Goal: Find specific fact: Find specific page/section

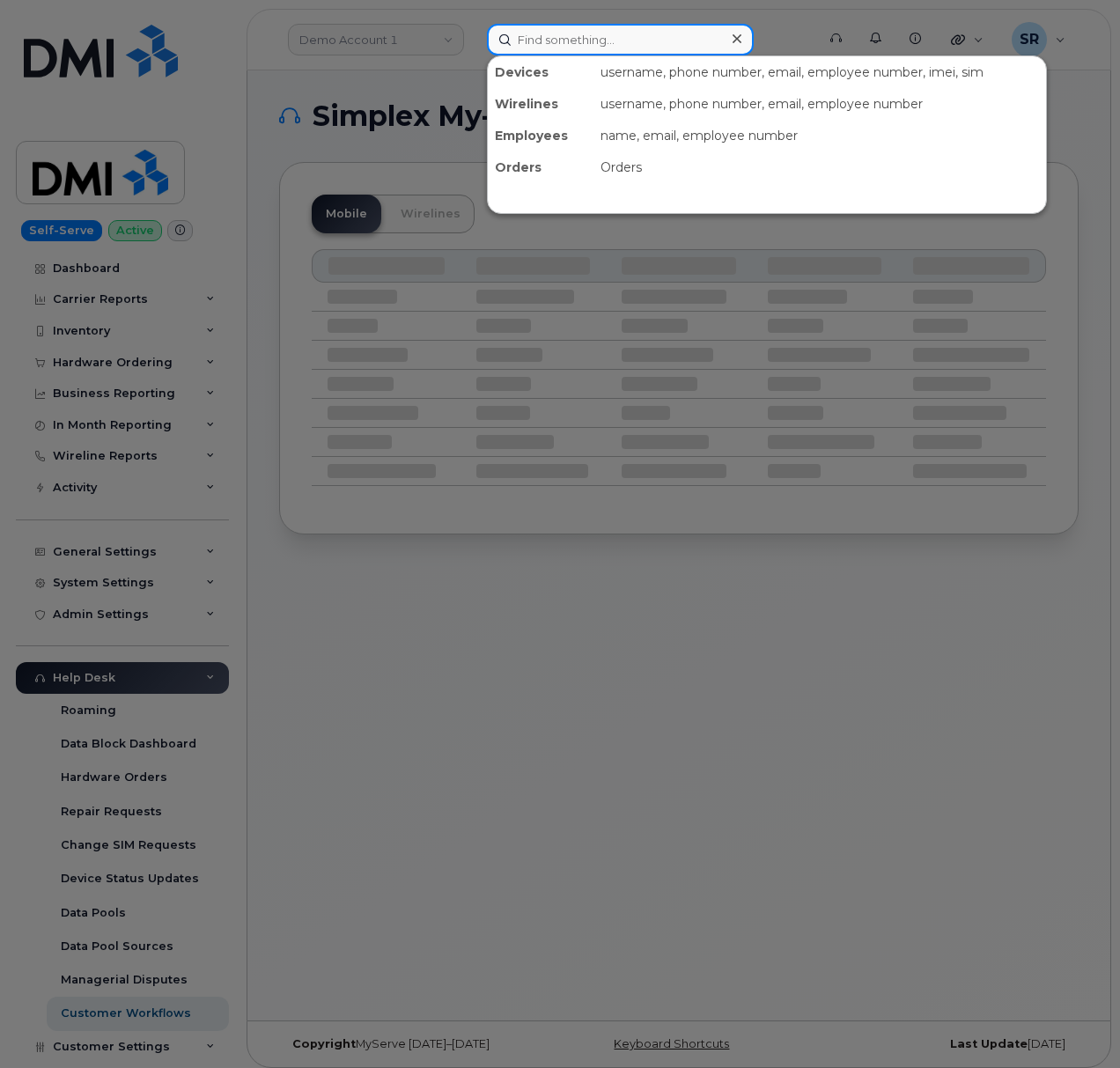
click at [624, 42] on input at bounding box center [619, 39] width 267 height 32
paste input "4074191356"
type input "4074191356"
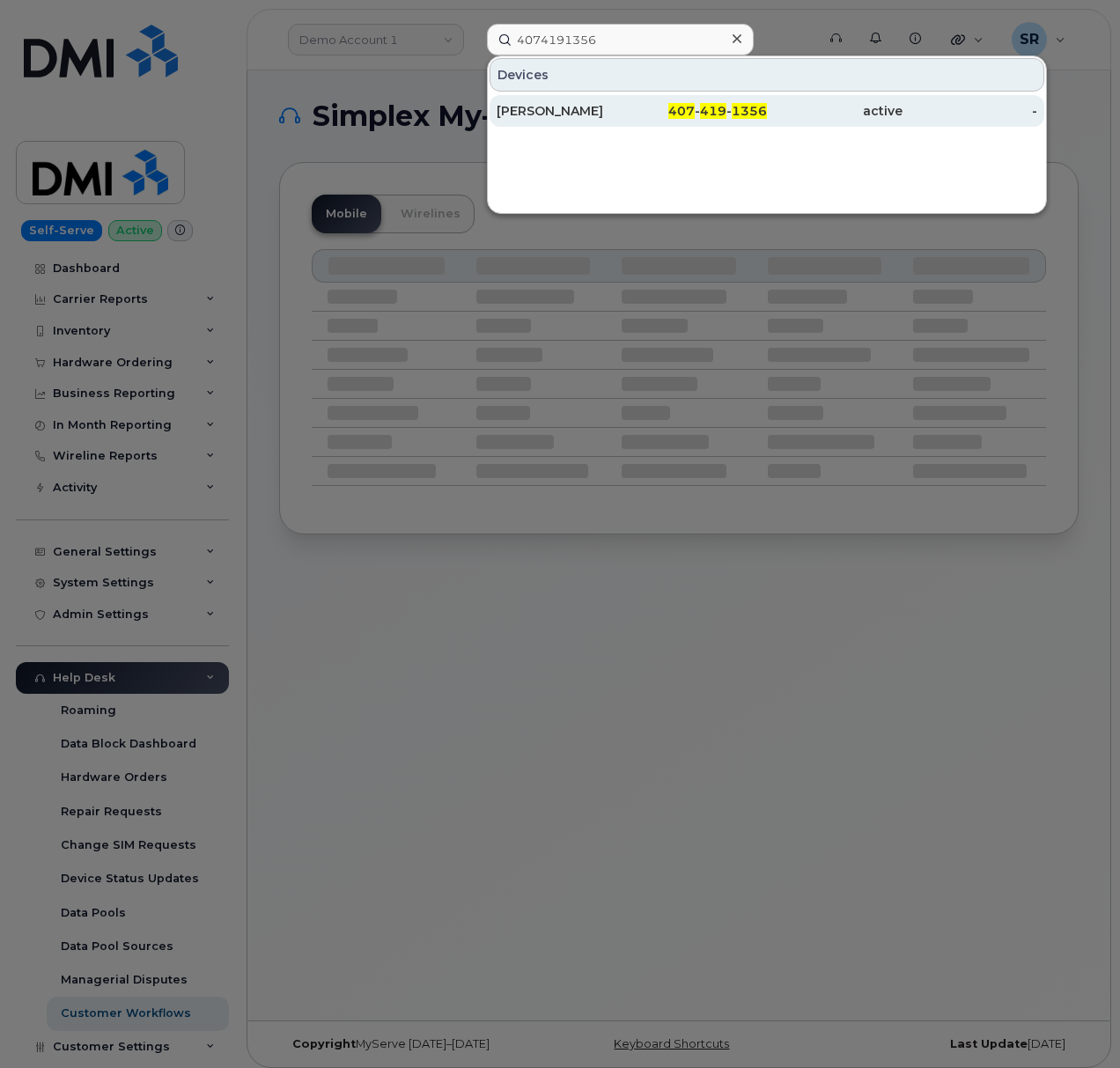
click at [648, 103] on div "407 - 419 - 1356" at bounding box center [700, 110] width 136 height 18
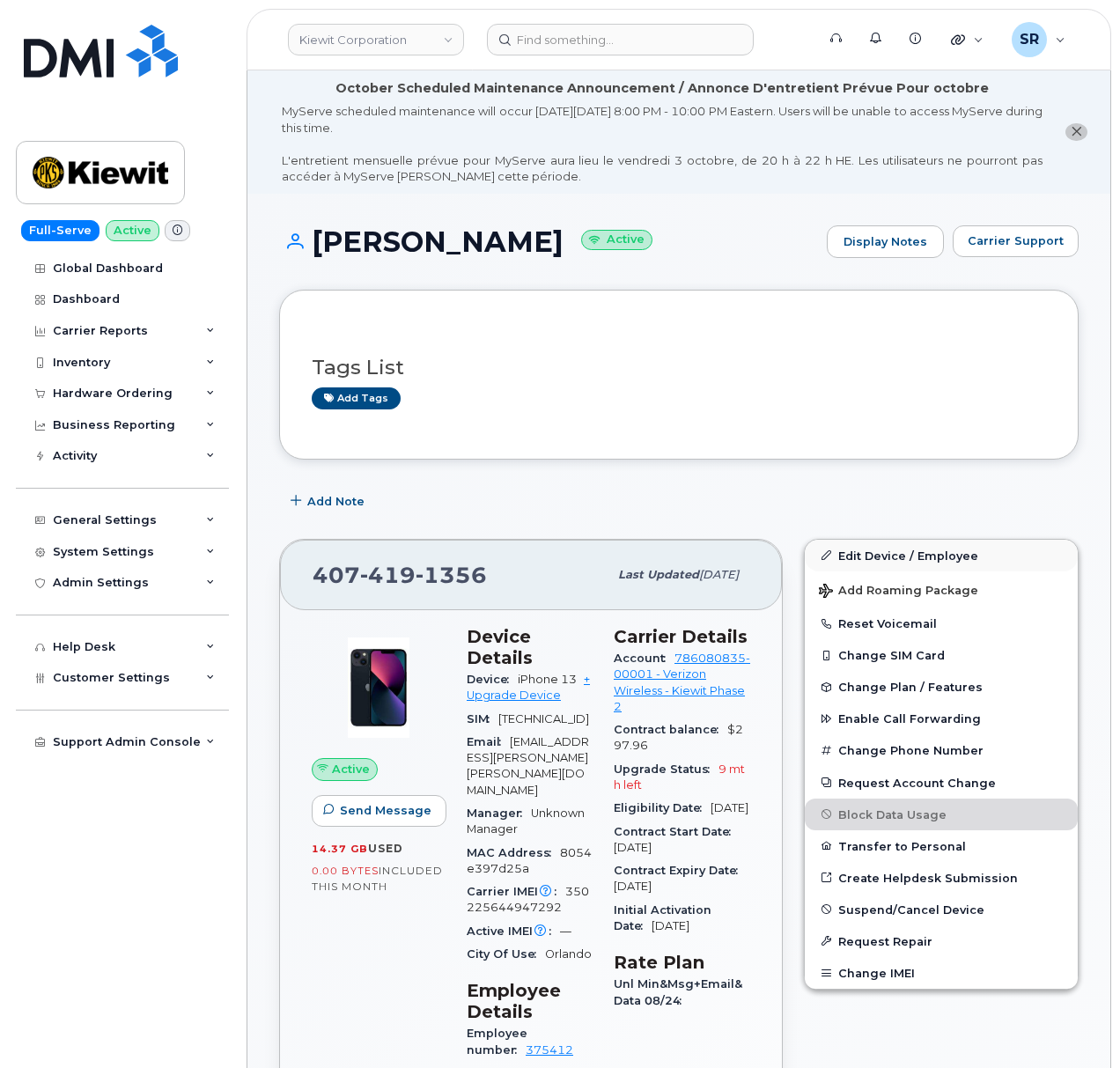
scroll to position [117, 0]
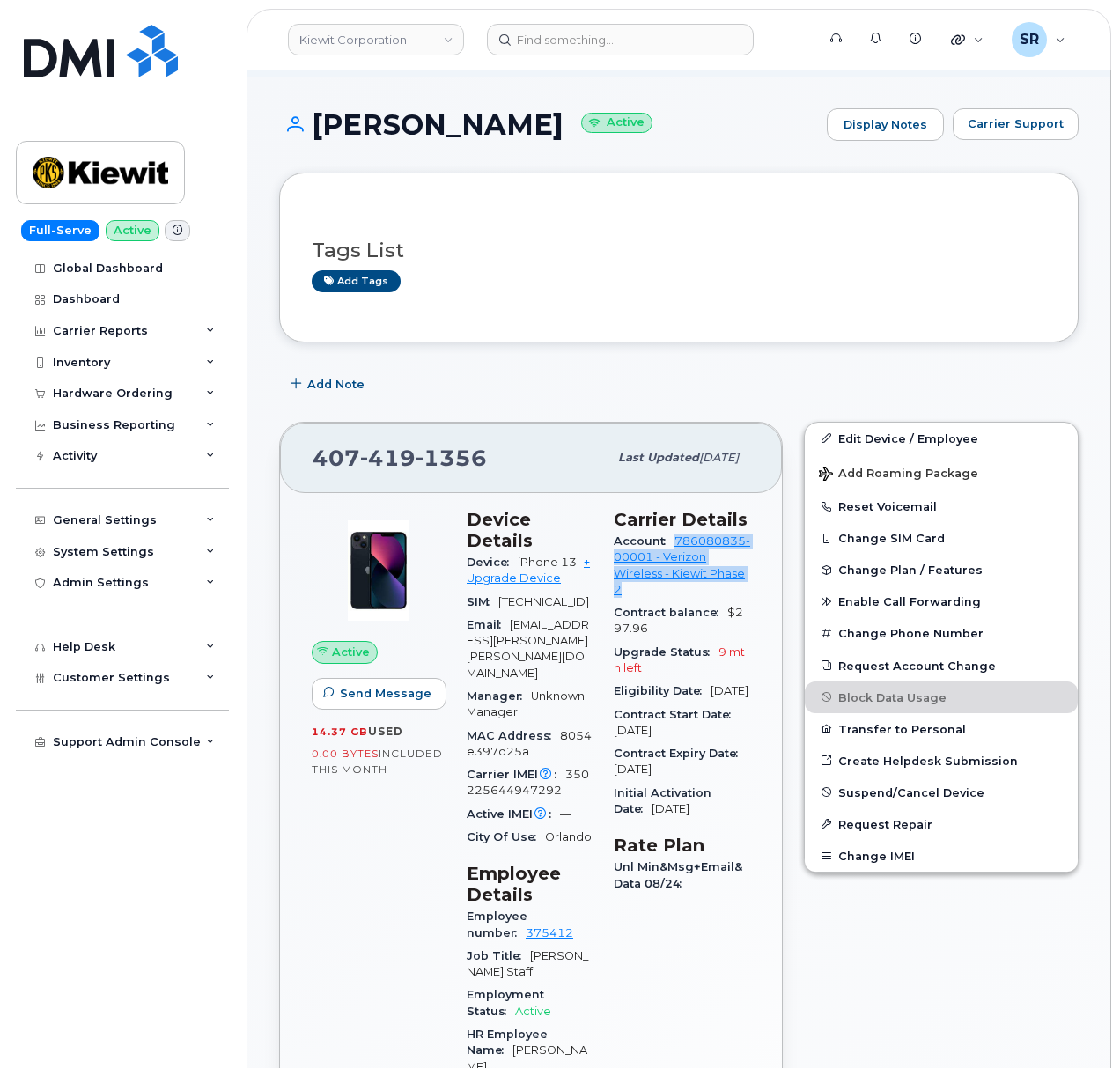
drag, startPoint x: 722, startPoint y: 620, endPoint x: 623, endPoint y: 581, distance: 106.4
click at [623, 581] on div "Account 786080835-00001 - Verizon Wireless - Kiewit Phase 2" at bounding box center [682, 565] width 137 height 71
drag, startPoint x: 563, startPoint y: 772, endPoint x: 564, endPoint y: 758, distance: 14.0
click at [564, 764] on div "Carrier IMEI Carrier IMEI is reported during the last billing cycle or change o…" at bounding box center [530, 783] width 126 height 39
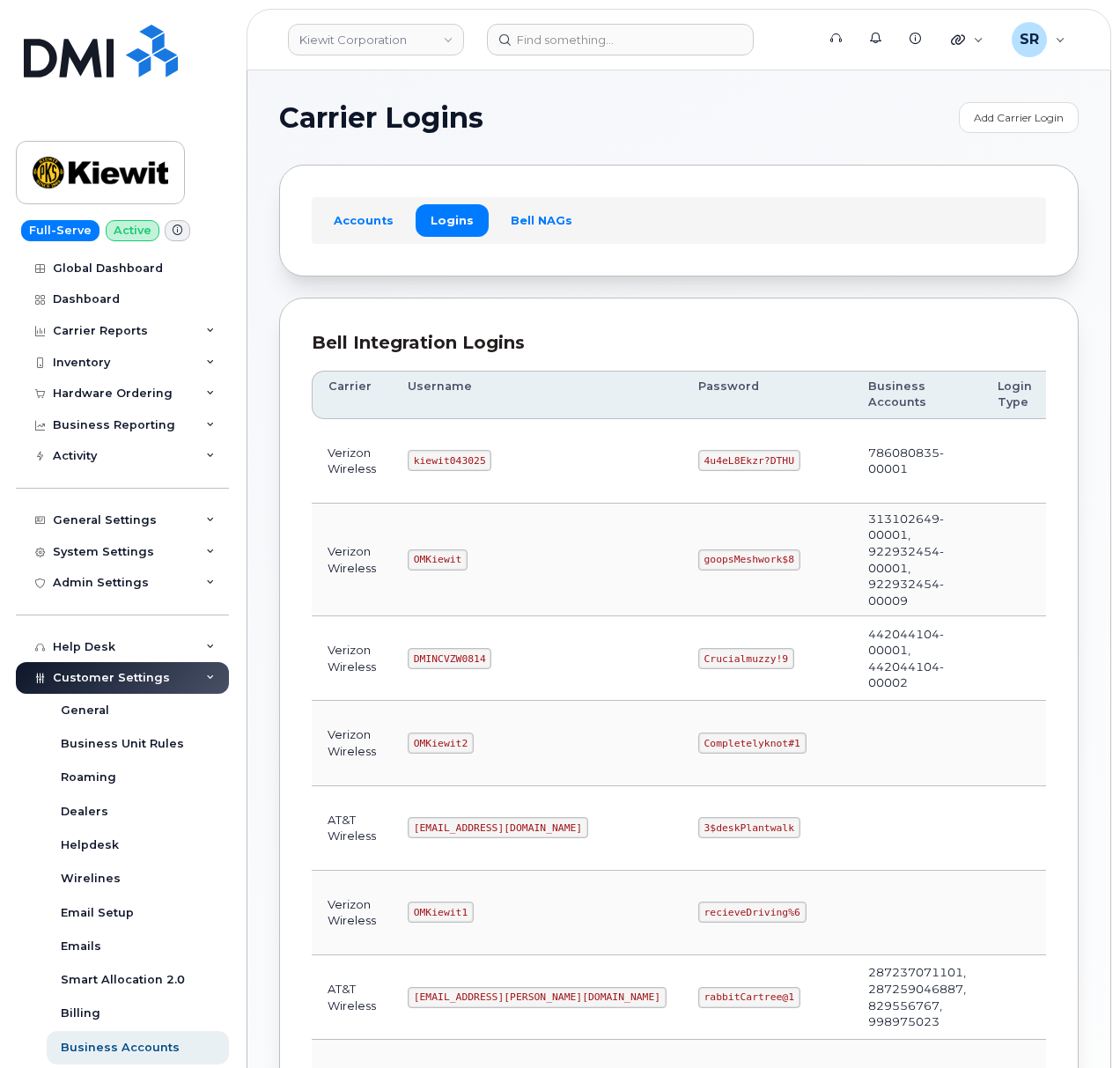
click at [439, 462] on code "kiewit043025" at bounding box center [449, 461] width 83 height 22
copy code "kiewit043025"
click at [698, 462] on code "4u4eL8Ekzr?DTHU" at bounding box center [749, 461] width 102 height 22
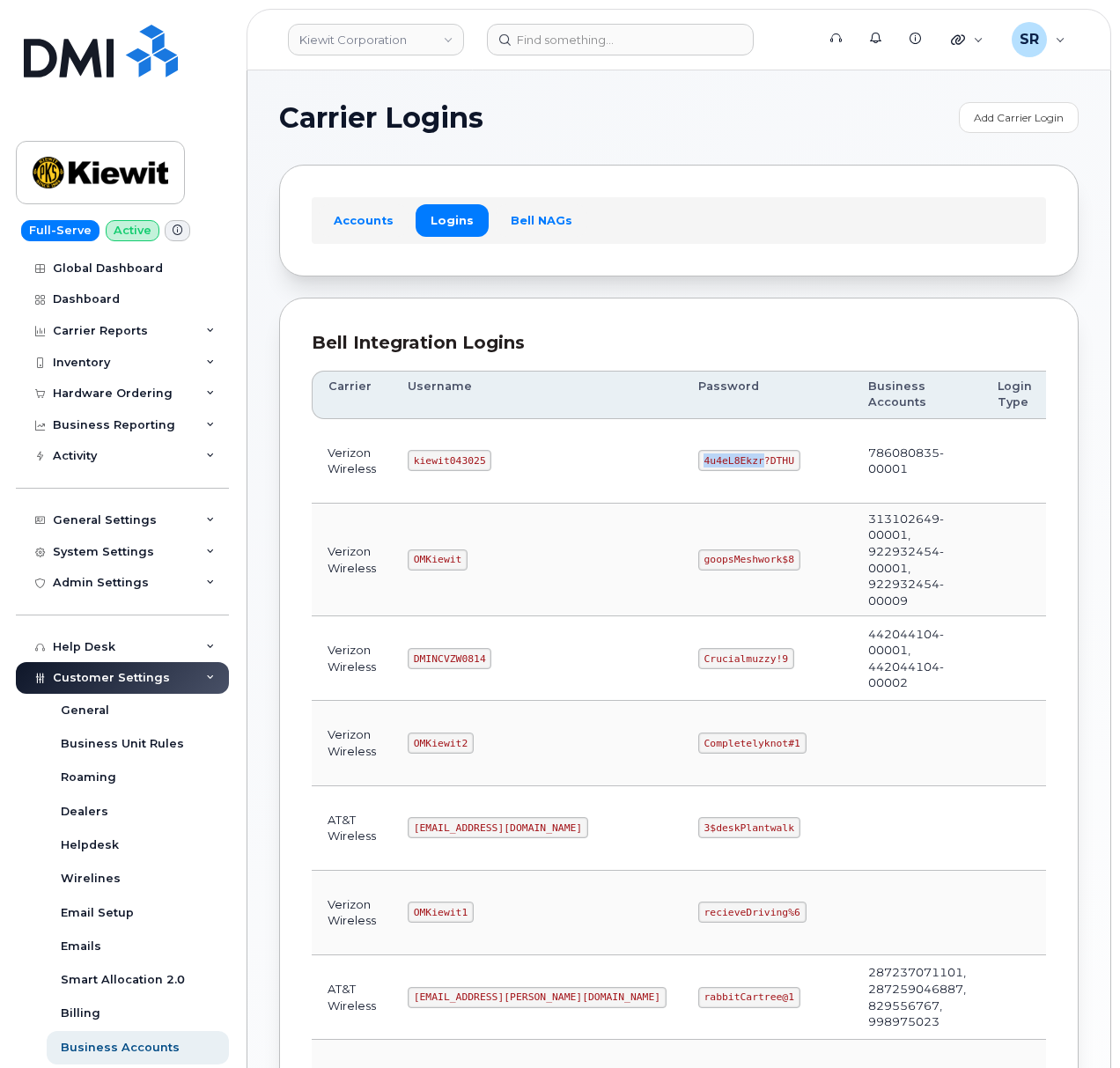
click at [698, 462] on code "4u4eL8Ekzr?DTHU" at bounding box center [749, 461] width 102 height 22
copy code "4u4eL8Ekzr?DTHU"
